Goal: Find contact information: Find contact information

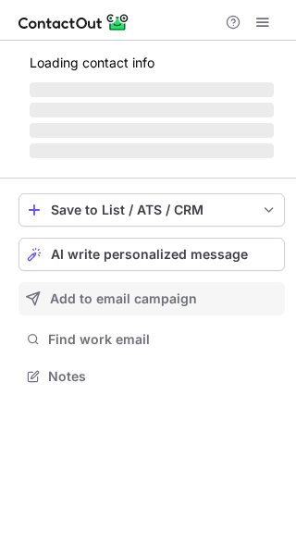
scroll to position [358, 296]
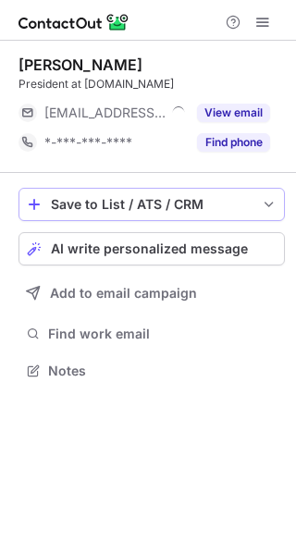
scroll to position [358, 296]
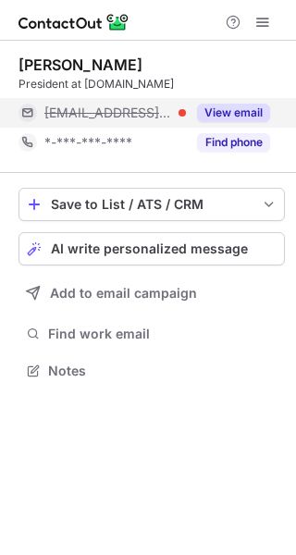
click at [227, 116] on button "View email" at bounding box center [233, 113] width 73 height 19
